Goal: Task Accomplishment & Management: Use online tool/utility

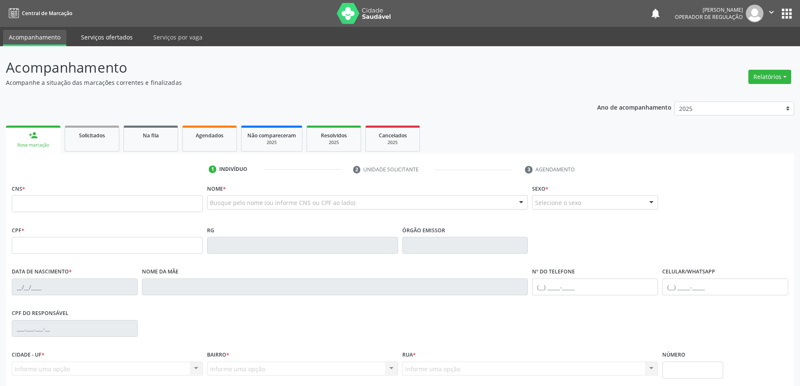
click at [91, 37] on link "Serviços ofertados" at bounding box center [106, 37] width 63 height 15
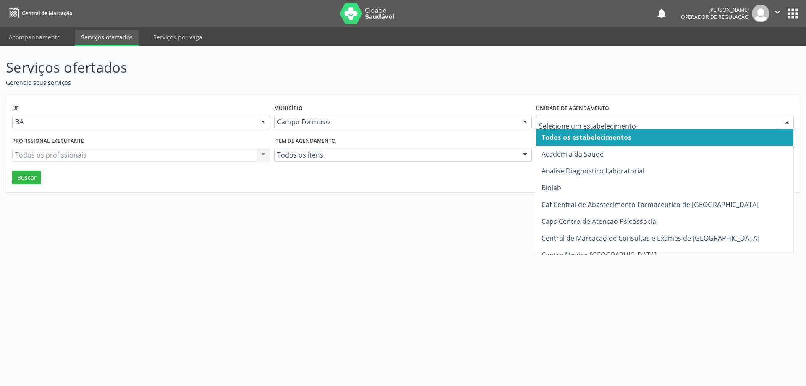
click at [787, 123] on div at bounding box center [787, 122] width 13 height 14
drag, startPoint x: 699, startPoint y: 119, endPoint x: 695, endPoint y: 122, distance: 4.8
click at [699, 119] on input "text" at bounding box center [658, 126] width 238 height 17
click at [695, 122] on input "text" at bounding box center [658, 126] width 238 height 17
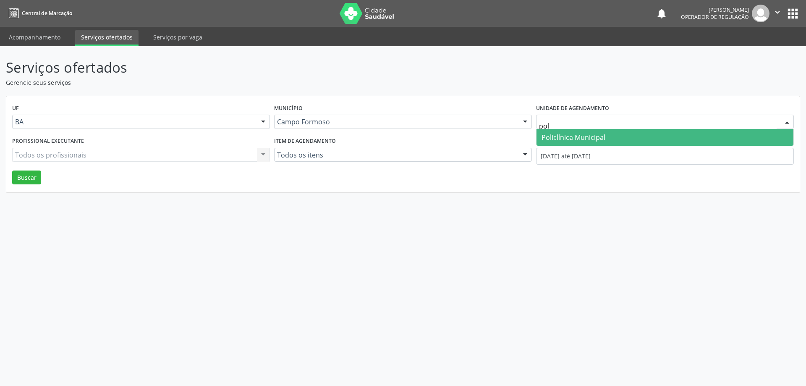
type input "poli"
click at [662, 139] on span "Policlínica Municipal" at bounding box center [665, 137] width 257 height 17
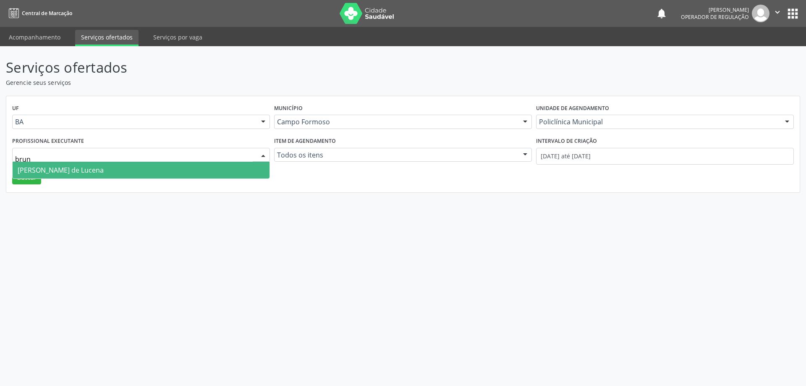
type input "bruna"
click at [84, 169] on span "[PERSON_NAME] de Lucena" at bounding box center [61, 169] width 86 height 9
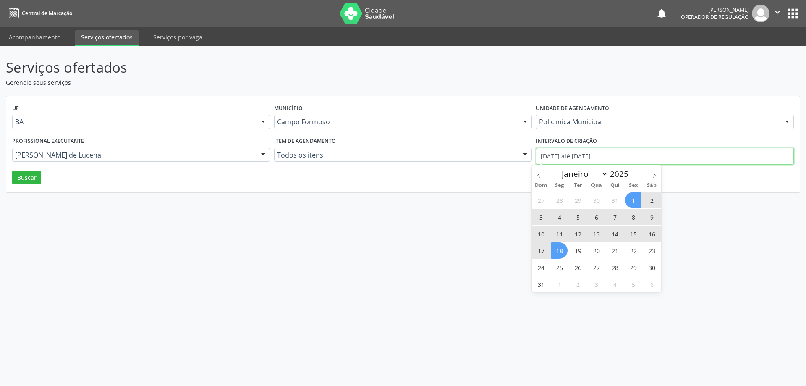
click at [558, 149] on input "[DATE] até [DATE]" at bounding box center [665, 156] width 258 height 17
drag, startPoint x: 622, startPoint y: 155, endPoint x: 483, endPoint y: 163, distance: 139.2
click at [483, 163] on div "Profissional executante [PERSON_NAME] Todos os profissionais [PERSON_NAME] Lisb…" at bounding box center [403, 153] width 786 height 36
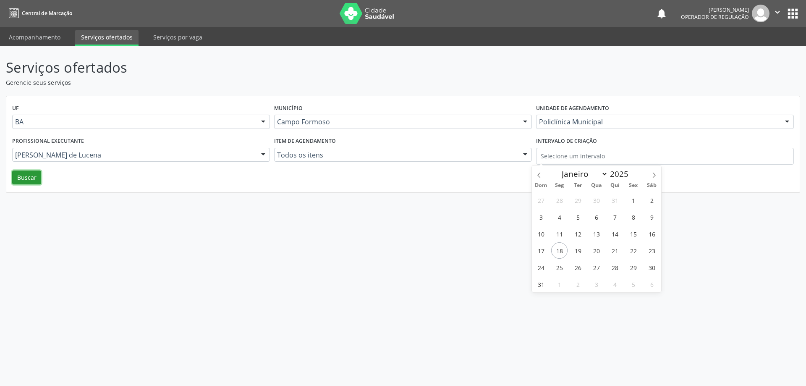
click at [24, 177] on button "Buscar" at bounding box center [26, 177] width 29 height 14
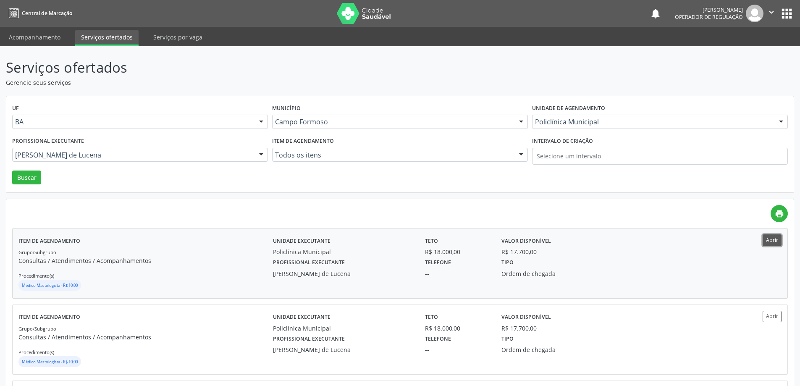
click at [771, 236] on button "Abrir" at bounding box center [772, 239] width 19 height 11
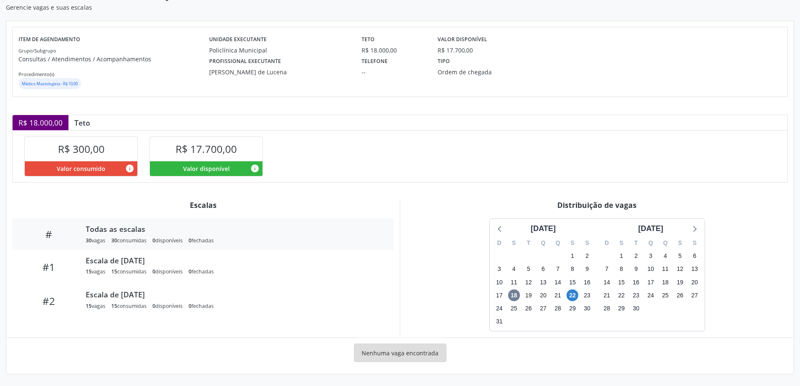
scroll to position [75, 0]
click at [572, 295] on span "22" at bounding box center [572, 295] width 12 height 12
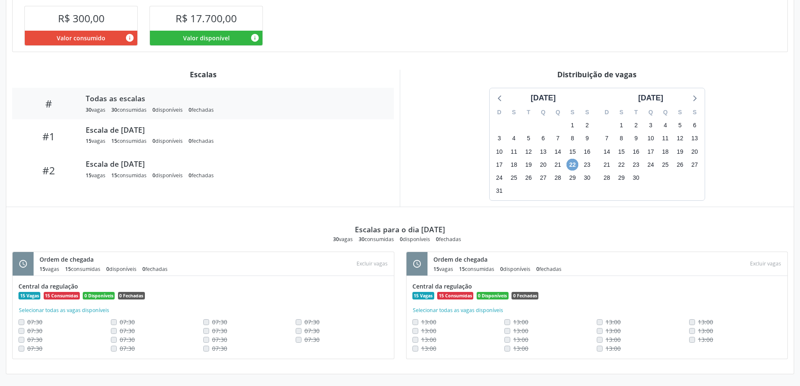
scroll to position [0, 0]
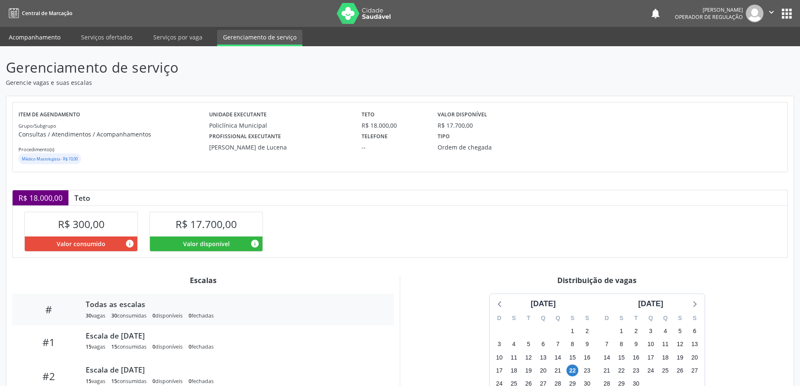
click at [41, 36] on link "Acompanhamento" at bounding box center [34, 37] width 63 height 15
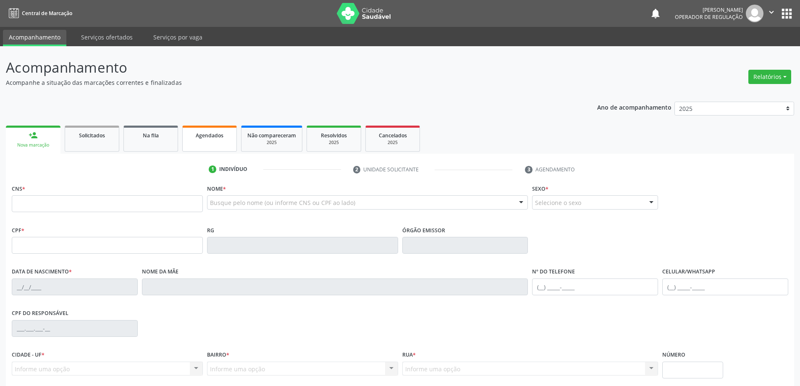
click at [210, 132] on span "Agendados" at bounding box center [210, 135] width 28 height 7
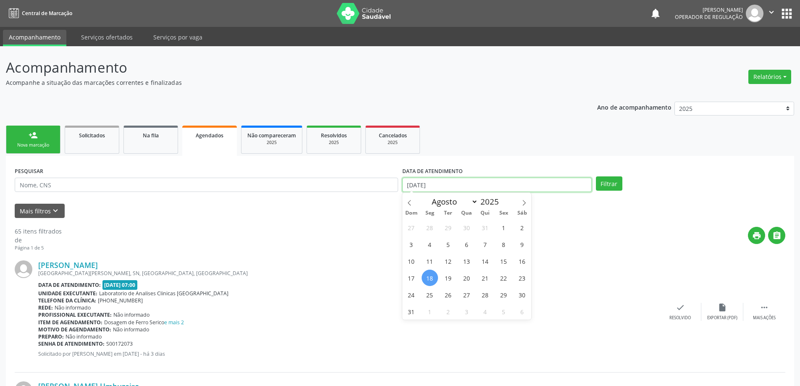
drag, startPoint x: 453, startPoint y: 190, endPoint x: 398, endPoint y: 187, distance: 54.7
click at [398, 187] on div "PESQUISAR DATA DE ATENDIMENTO 18/08/2025 Filtrar" at bounding box center [400, 181] width 775 height 33
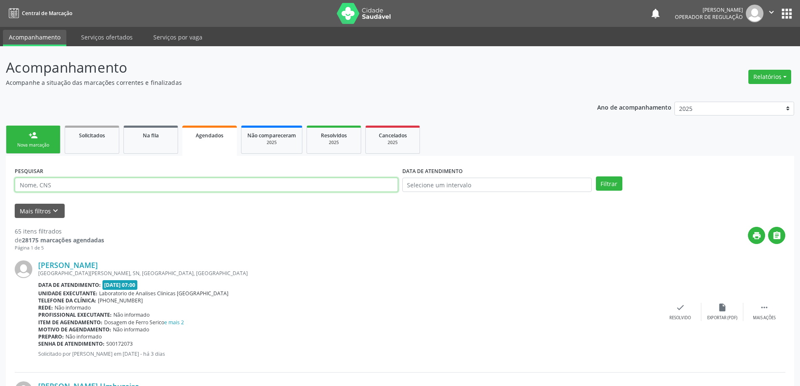
click at [141, 187] on input "text" at bounding box center [206, 185] width 383 height 14
type input "702007865684186"
click at [596, 176] on button "Filtrar" at bounding box center [609, 183] width 26 height 14
